Goal: Task Accomplishment & Management: Manage account settings

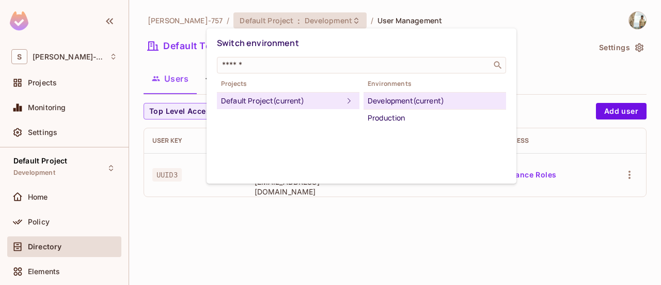
click at [369, 160] on div "Switch environment ​ Projects Default Project (current) Environments Developmen…" at bounding box center [362, 105] width 310 height 155
click at [139, 240] on div at bounding box center [330, 142] width 661 height 285
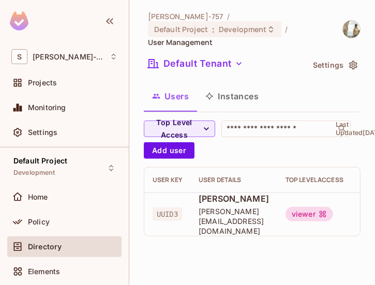
scroll to position [0, 145]
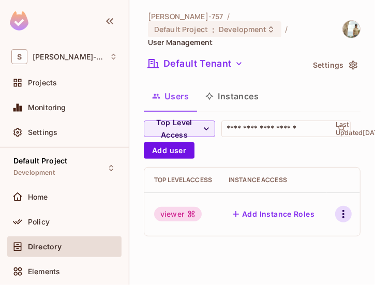
click at [342, 214] on icon "button" at bounding box center [343, 214] width 12 height 12
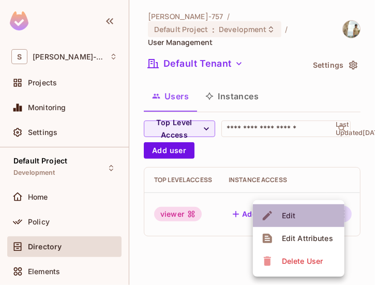
click at [321, 210] on li "Edit" at bounding box center [298, 215] width 91 height 23
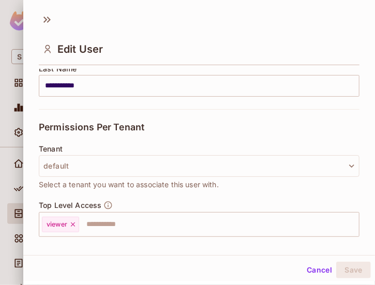
scroll to position [273, 0]
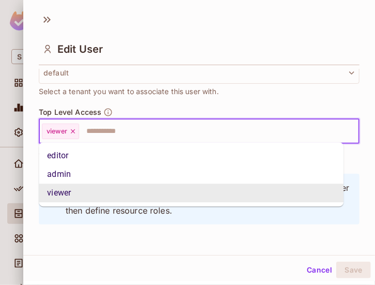
click at [224, 123] on input "text" at bounding box center [209, 131] width 259 height 21
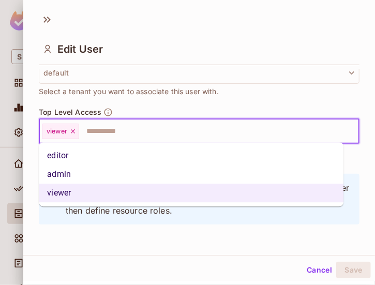
click at [207, 170] on li "admin" at bounding box center [191, 174] width 304 height 19
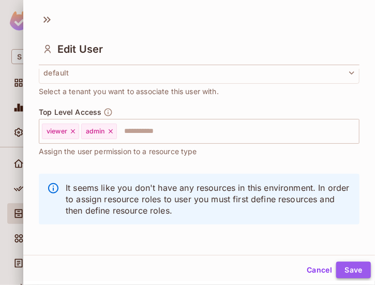
click at [341, 269] on button "Save" at bounding box center [353, 269] width 35 height 17
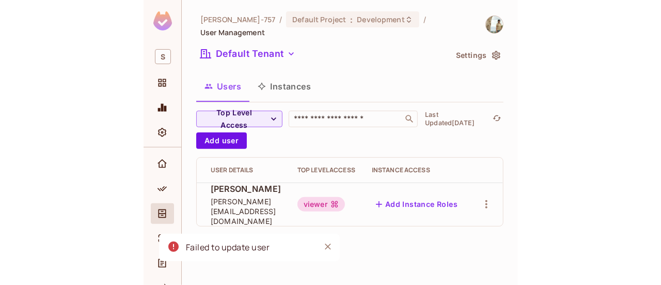
scroll to position [0, 0]
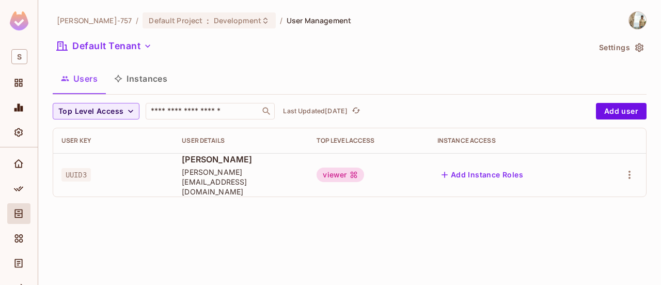
click at [651, 10] on div "[PERSON_NAME]-757 / Default Project : Development / User Management Default Ten…" at bounding box center [349, 142] width 623 height 285
click at [657, 10] on div "[PERSON_NAME]-757 / Default Project : Development / User Management Default Ten…" at bounding box center [349, 142] width 623 height 285
